Goal: Task Accomplishment & Management: Manage account settings

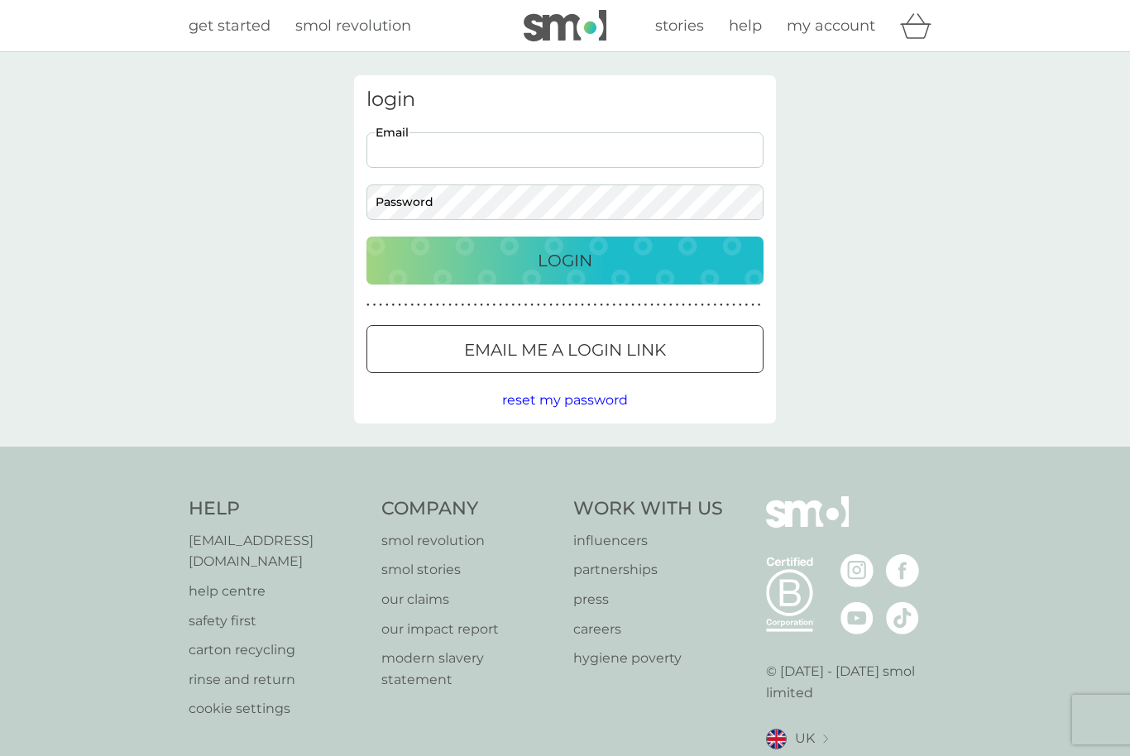
click at [638, 154] on input "Email" at bounding box center [564, 150] width 397 height 36
type input "markecliff@gmail.com"
click at [582, 280] on button "Login" at bounding box center [564, 261] width 397 height 48
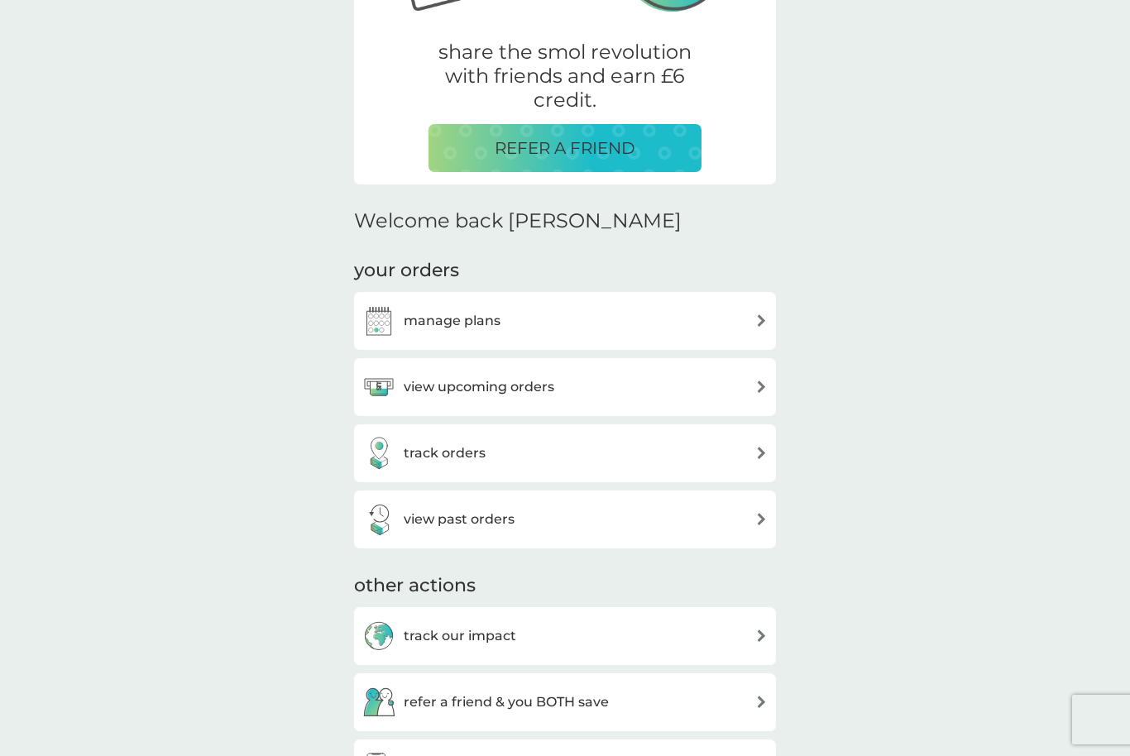
scroll to position [302, 0]
click at [688, 318] on div "manage plans" at bounding box center [564, 320] width 405 height 33
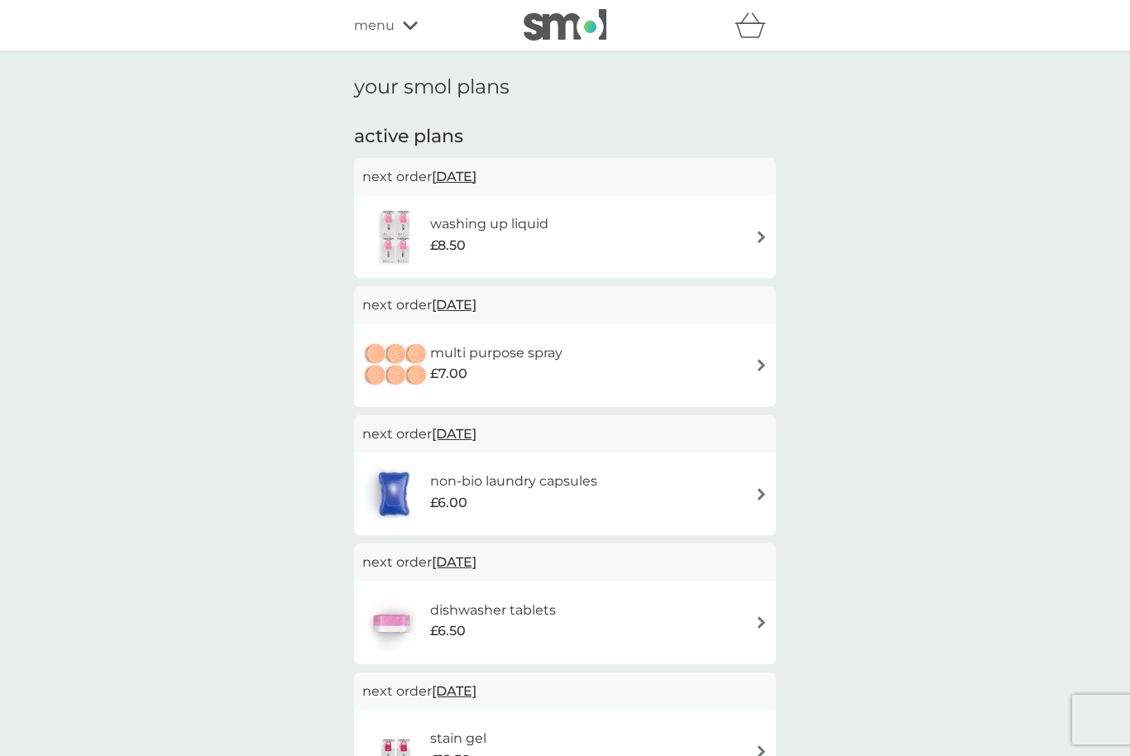
click at [414, 26] on icon at bounding box center [410, 26] width 15 height 8
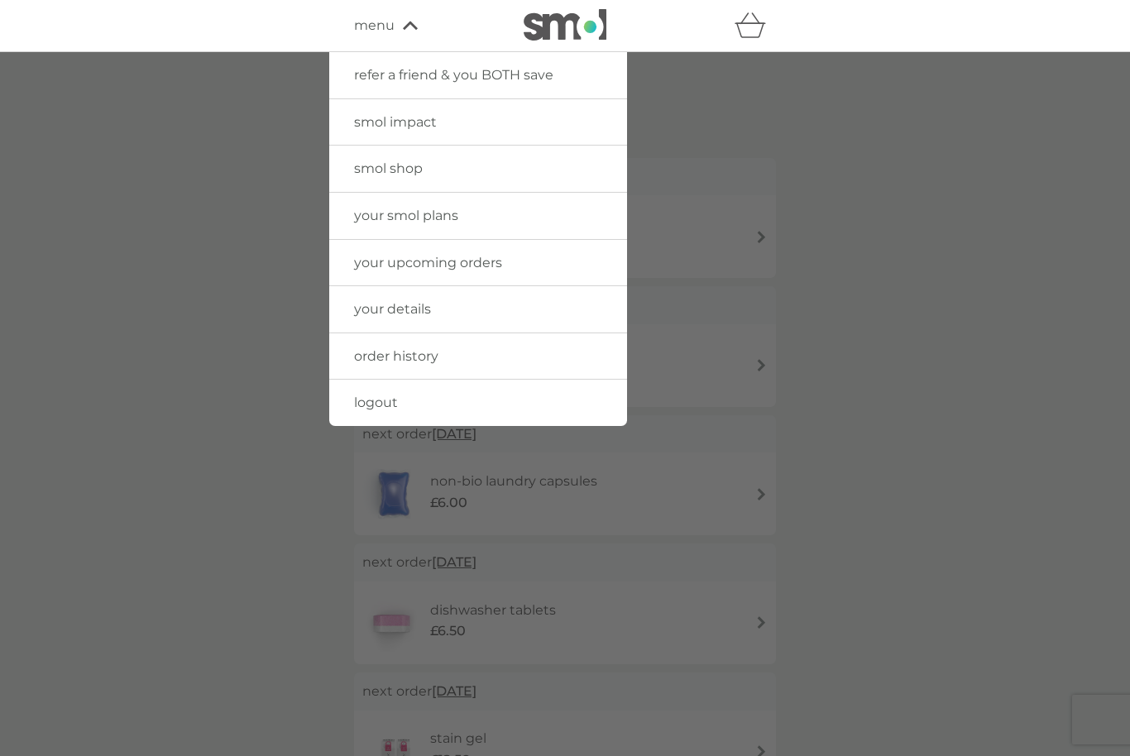
click at [414, 26] on icon at bounding box center [410, 26] width 15 height 8
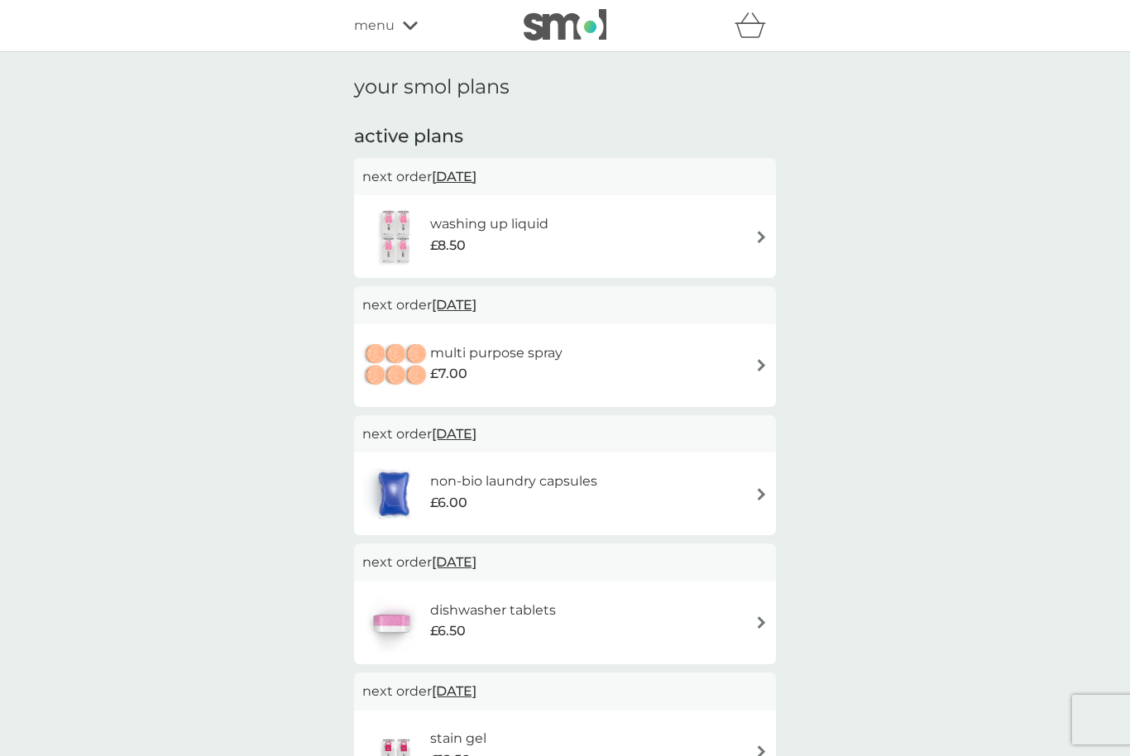
click at [753, 238] on div "washing up liquid £8.50" at bounding box center [564, 237] width 405 height 58
